Goal: Information Seeking & Learning: Learn about a topic

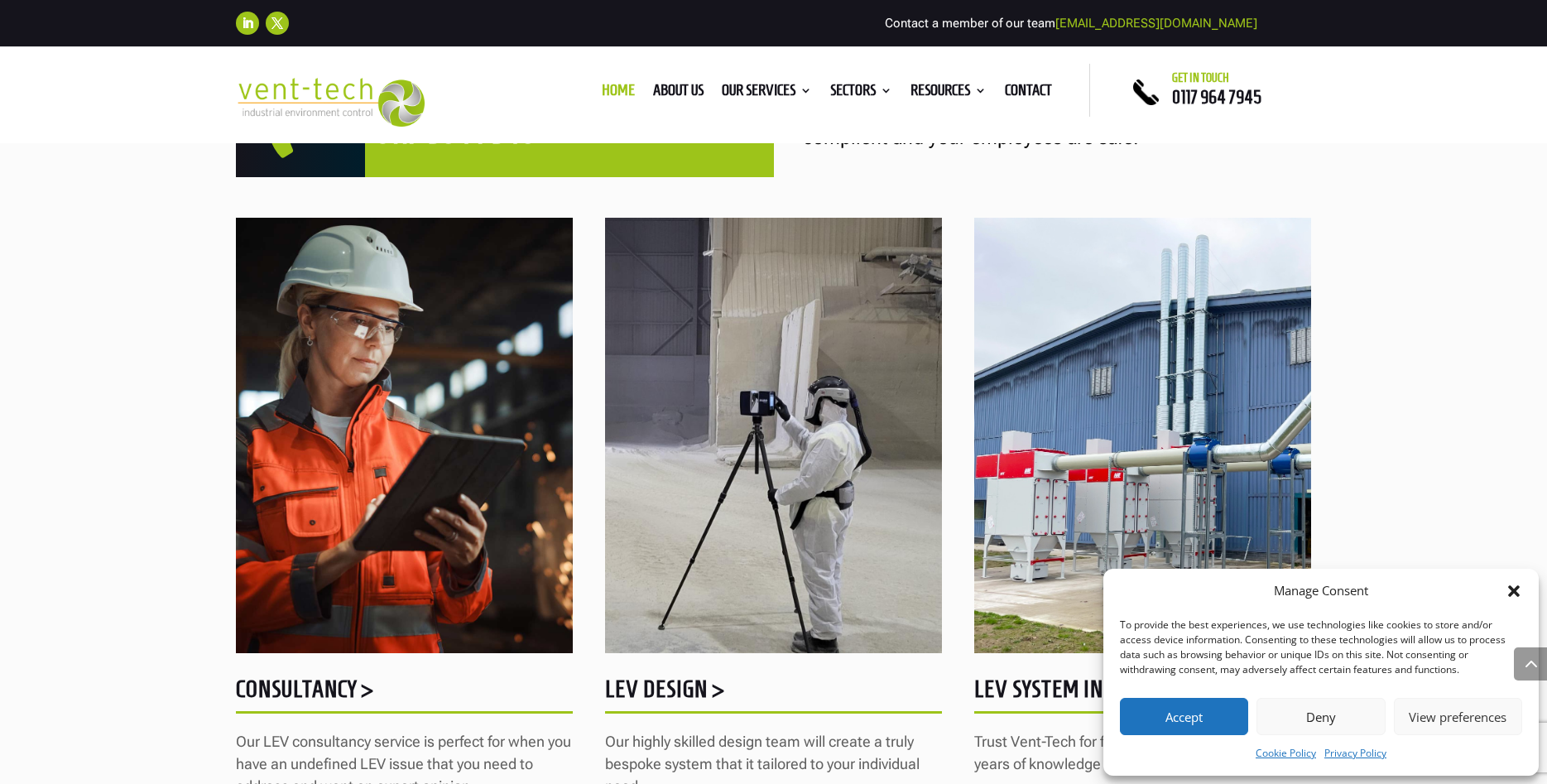
scroll to position [844, 0]
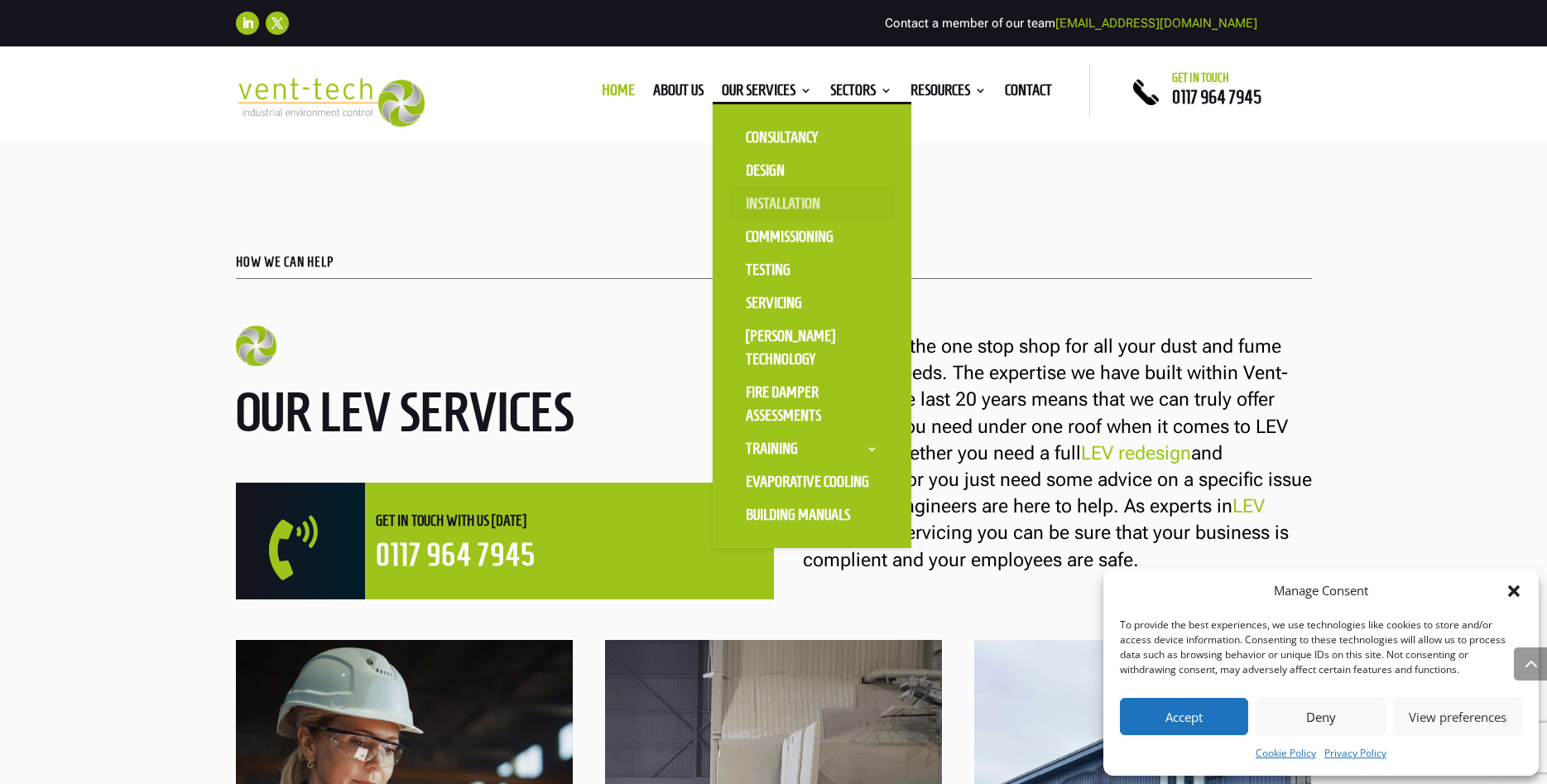
click at [757, 203] on link "Installation" at bounding box center [812, 204] width 166 height 33
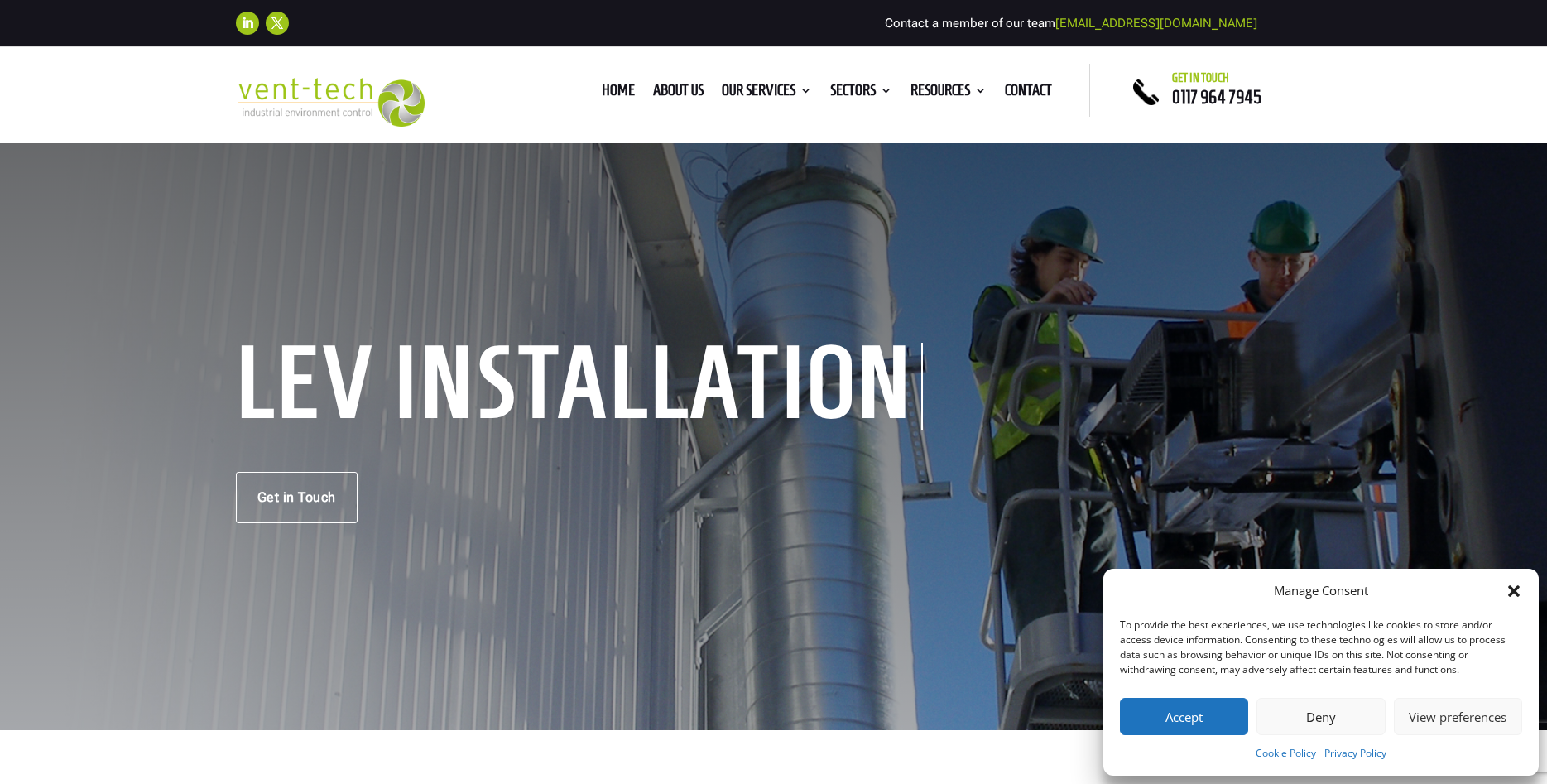
click at [1512, 589] on icon "Close dialog" at bounding box center [1514, 590] width 11 height 11
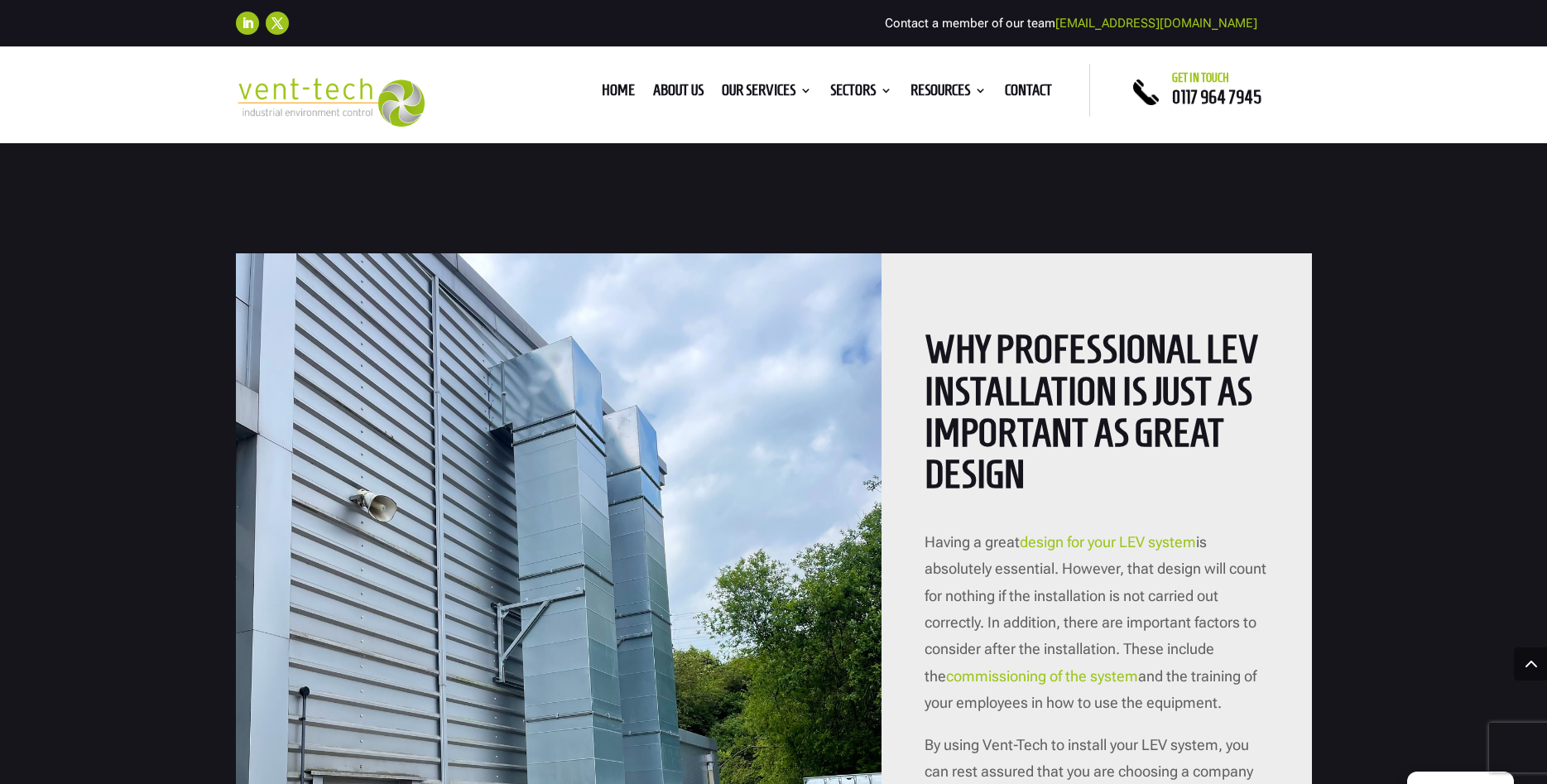
scroll to position [760, 0]
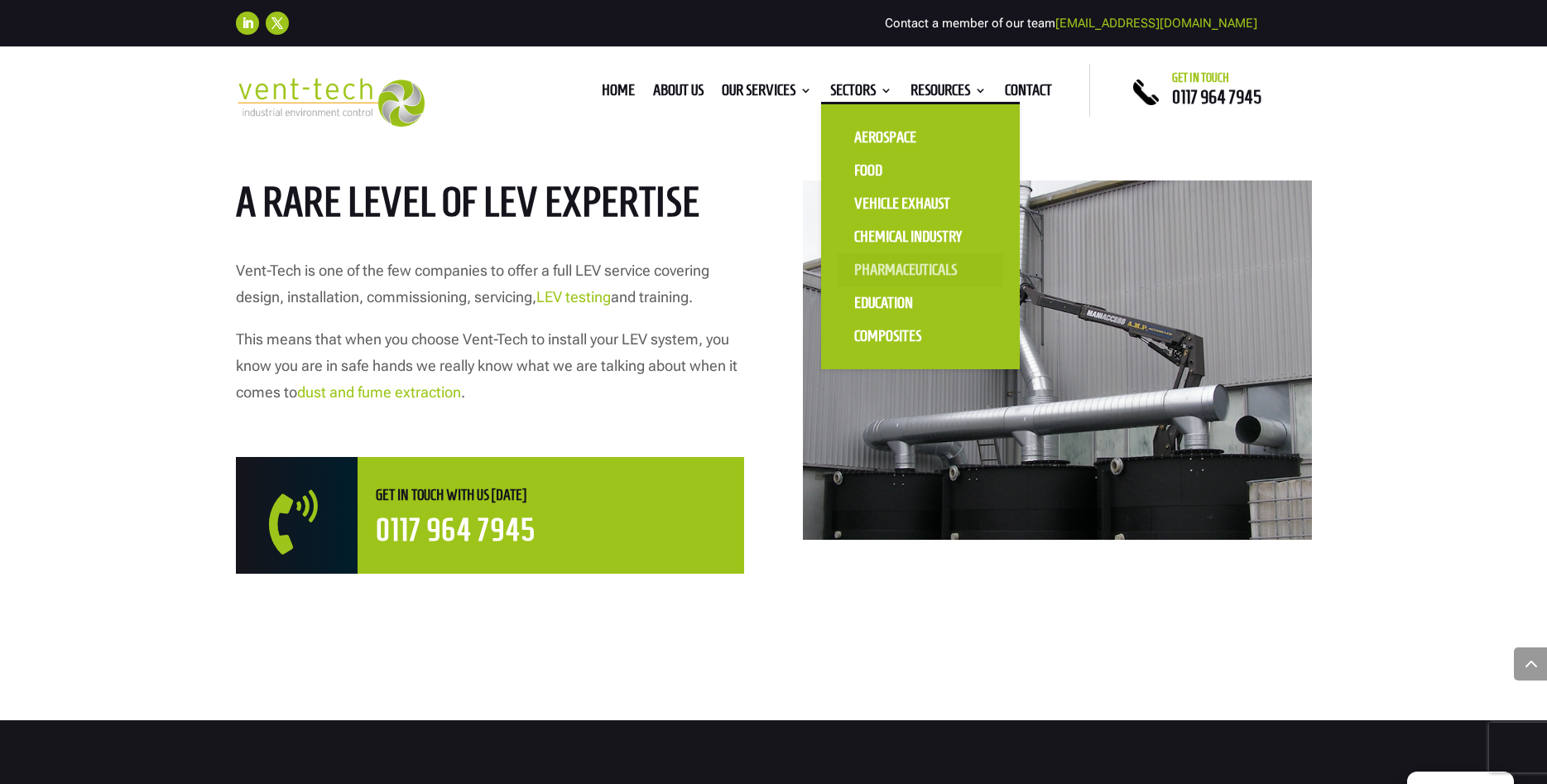
click at [869, 271] on link "Pharmaceuticals" at bounding box center [920, 270] width 166 height 33
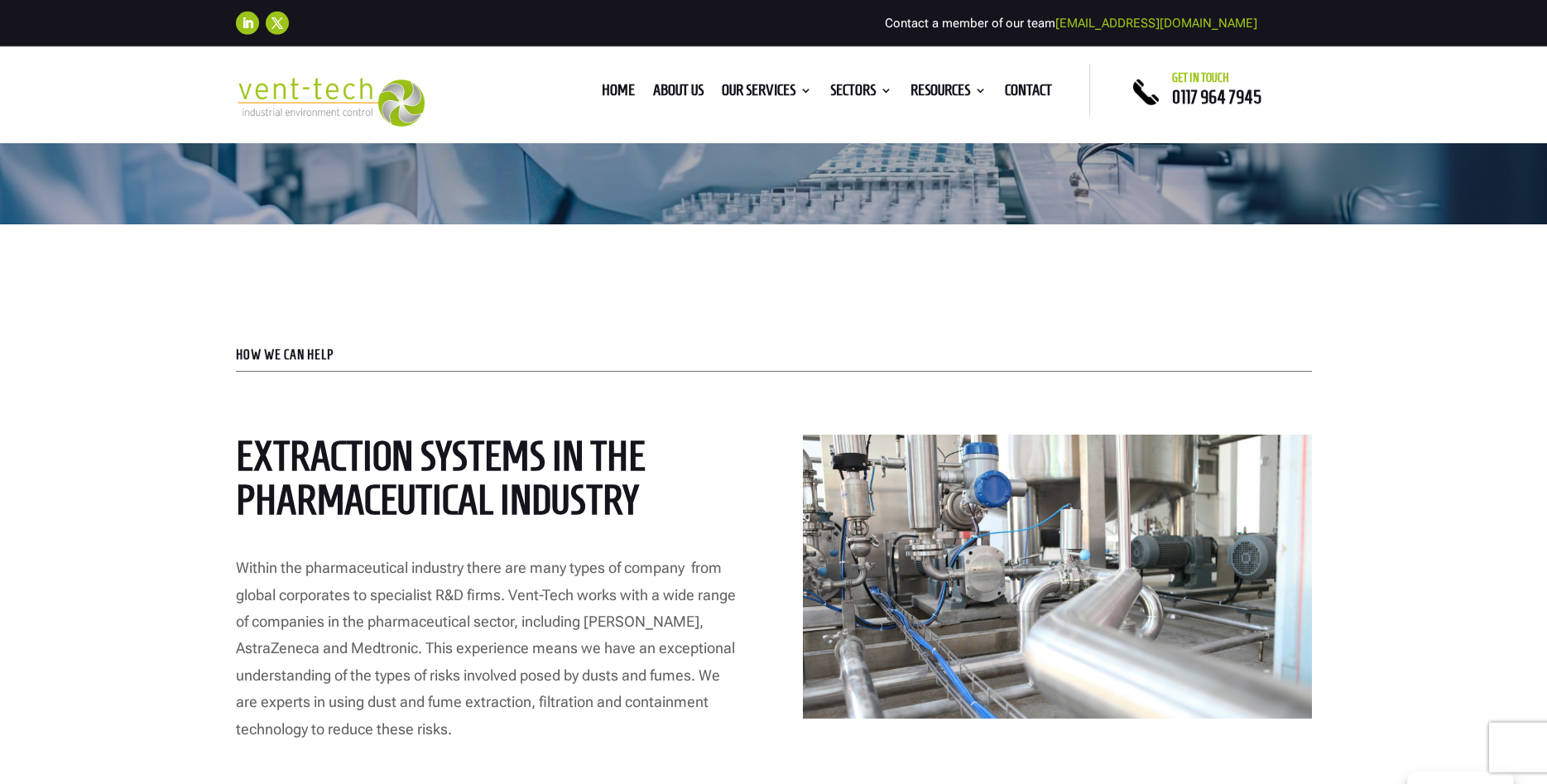
scroll to position [422, 0]
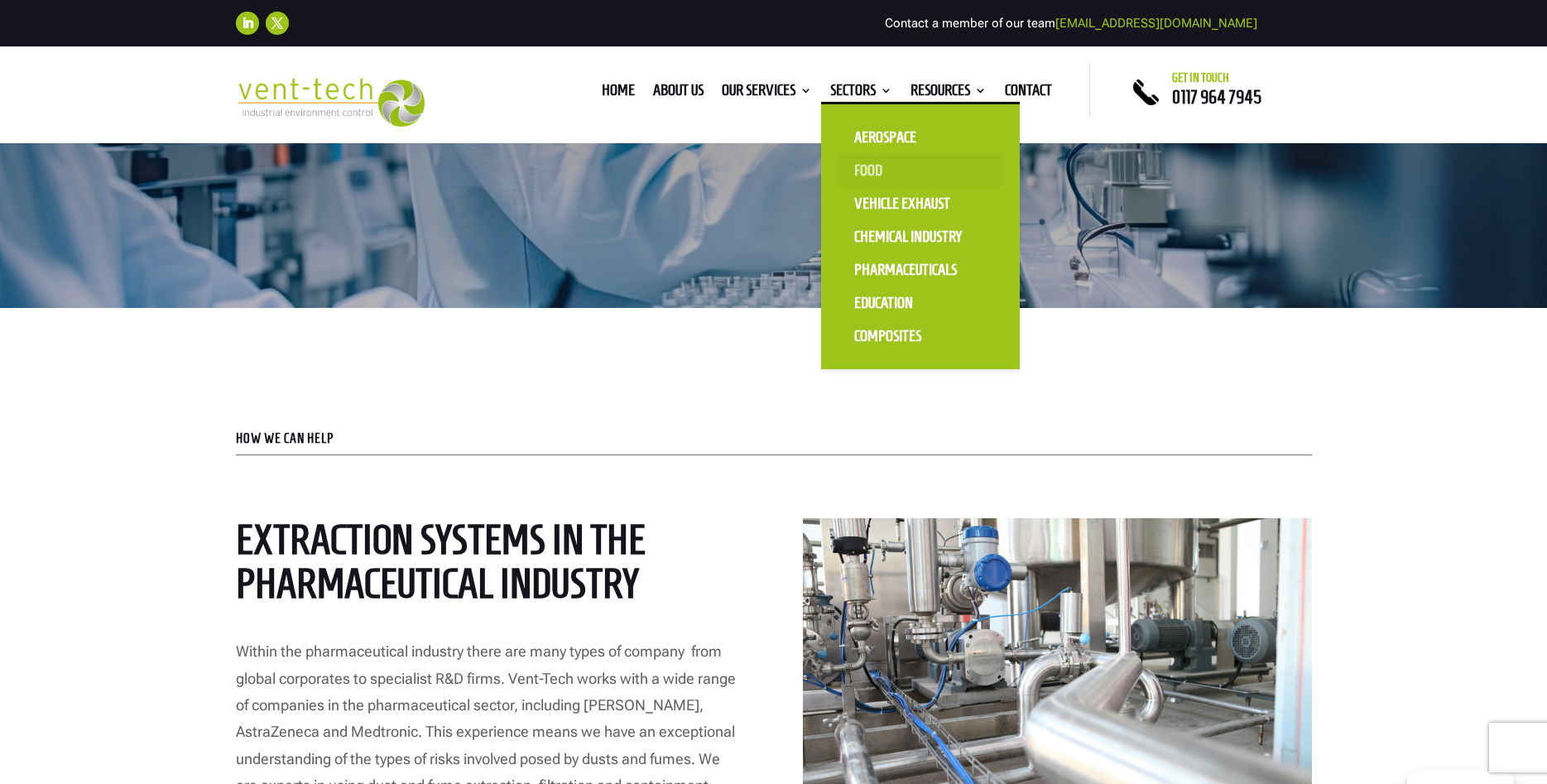
click at [875, 173] on link "Food" at bounding box center [920, 171] width 166 height 33
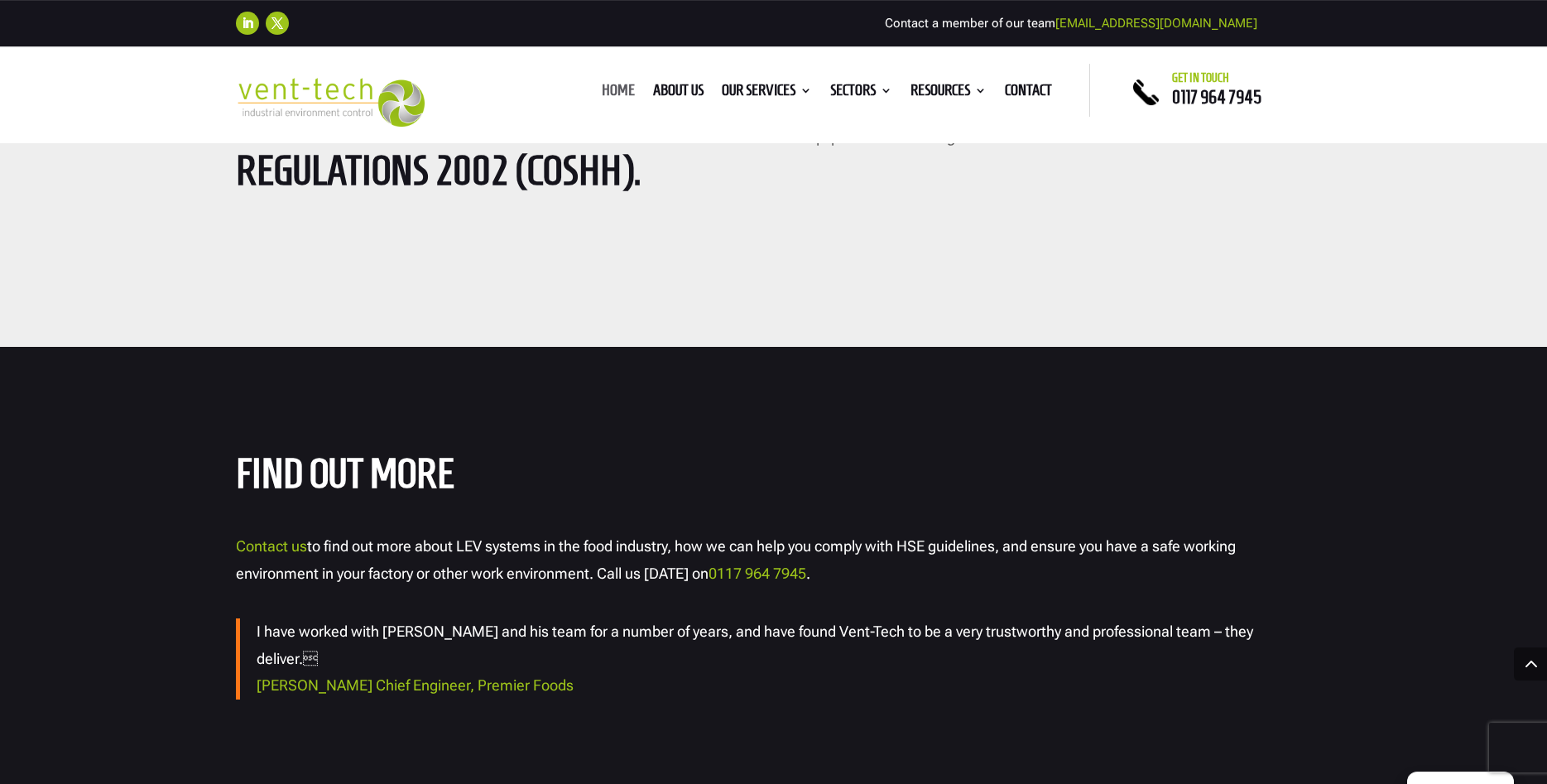
scroll to position [3462, 0]
